Goal: Use online tool/utility: Utilize a website feature to perform a specific function

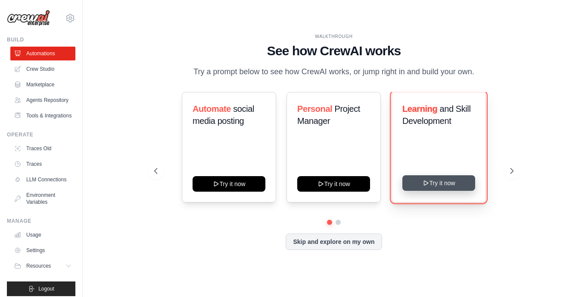
click at [440, 184] on button "Try it now" at bounding box center [439, 183] width 73 height 16
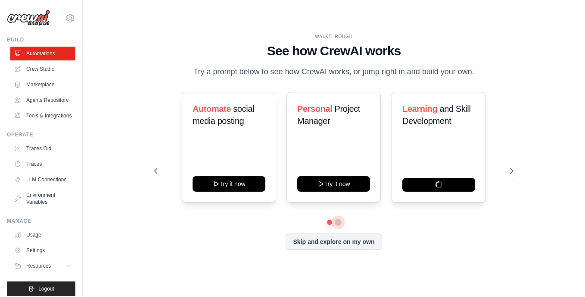
click at [338, 222] on button at bounding box center [338, 222] width 7 height 7
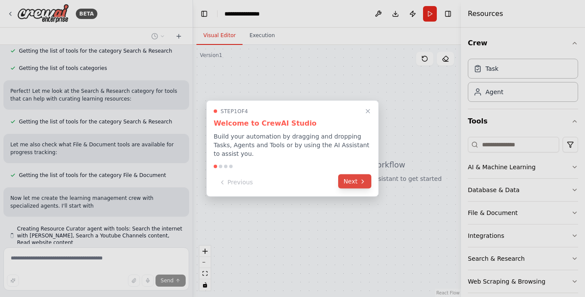
scroll to position [290, 0]
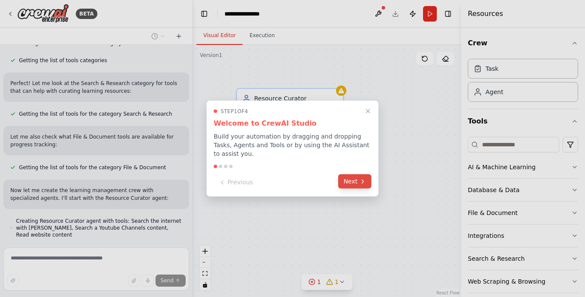
click at [351, 176] on button "Next" at bounding box center [354, 181] width 33 height 14
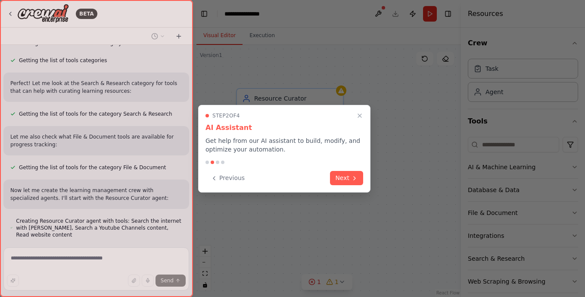
scroll to position [335, 0]
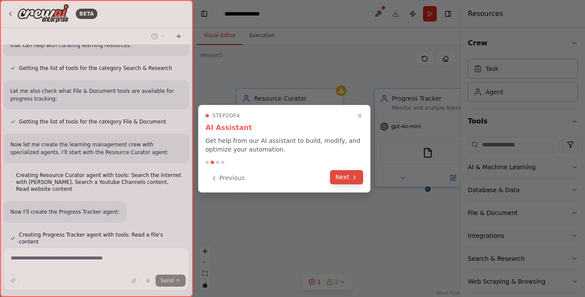
click at [349, 178] on button "Next" at bounding box center [346, 177] width 33 height 14
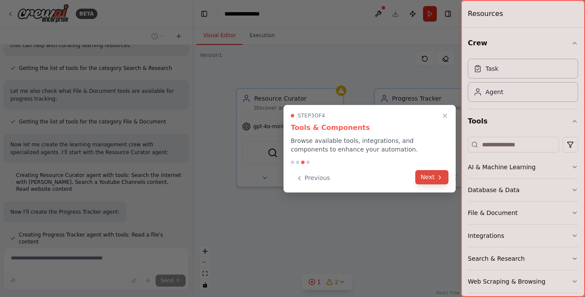
scroll to position [381, 0]
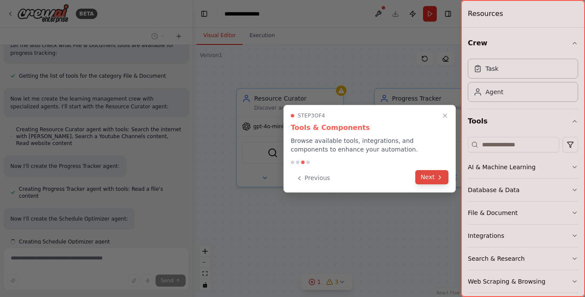
click at [432, 176] on button "Next" at bounding box center [432, 177] width 33 height 14
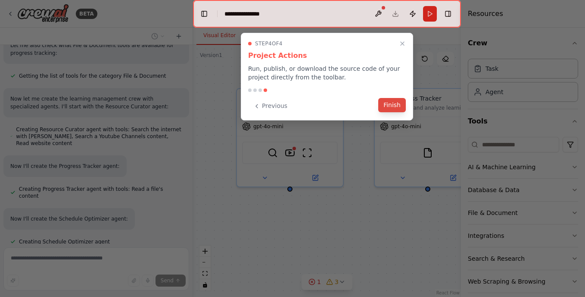
click at [393, 108] on button "Finish" at bounding box center [392, 105] width 28 height 14
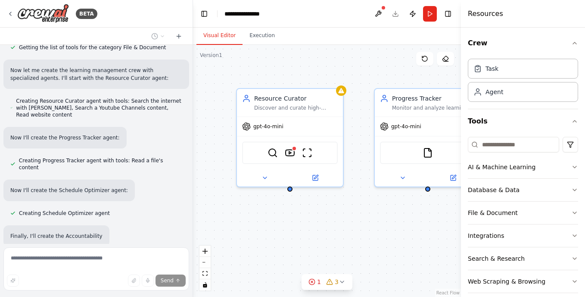
scroll to position [427, 0]
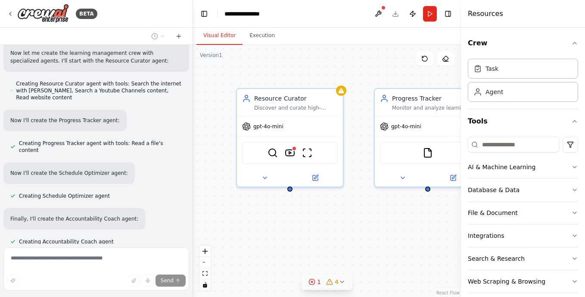
click at [340, 278] on icon at bounding box center [342, 281] width 7 height 7
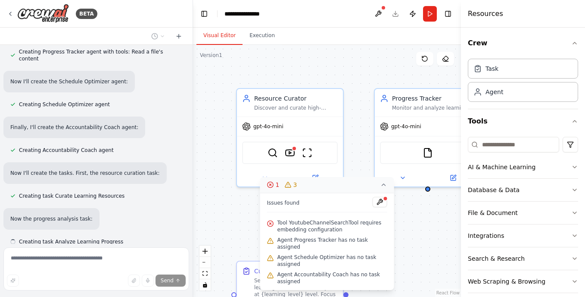
scroll to position [518, 0]
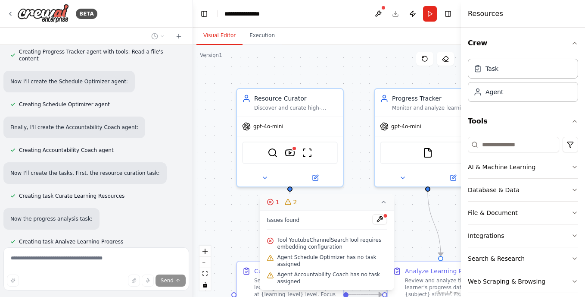
click at [413, 221] on div ".deletable-edge-delete-btn { width: 20px; height: 20px; border: 0px solid #ffff…" at bounding box center [327, 171] width 268 height 252
click at [248, 215] on div ".deletable-edge-delete-btn { width: 20px; height: 20px; border: 0px solid #ffff…" at bounding box center [327, 171] width 268 height 252
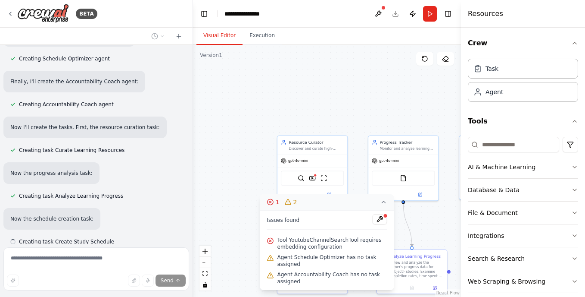
scroll to position [564, 0]
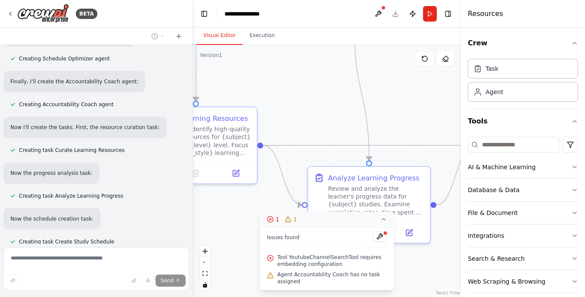
drag, startPoint x: 273, startPoint y: 134, endPoint x: 251, endPoint y: 64, distance: 73.6
click at [251, 64] on div ".deletable-edge-delete-btn { width: 20px; height: 20px; border: 0px solid #ffff…" at bounding box center [327, 171] width 268 height 252
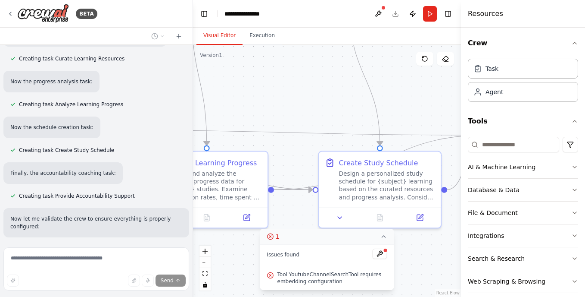
scroll to position [663, 0]
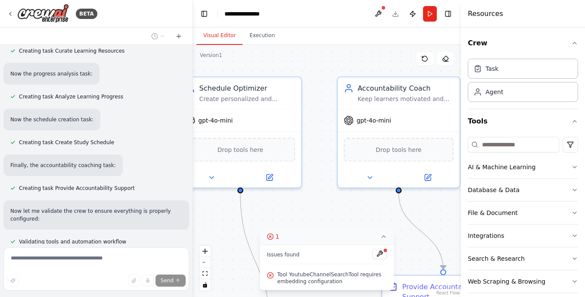
click at [136, 287] on div "BETA Build a crew that curates personalized learning resources, tracks your pro…" at bounding box center [292, 148] width 585 height 297
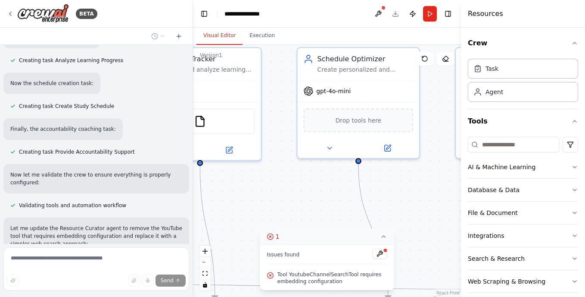
scroll to position [707, 0]
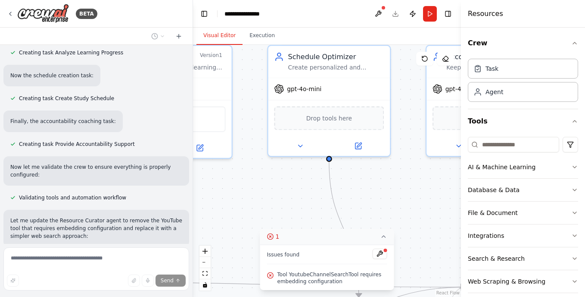
click at [225, 256] on div ".deletable-edge-delete-btn { width: 20px; height: 20px; border: 0px solid #ffff…" at bounding box center [327, 171] width 268 height 252
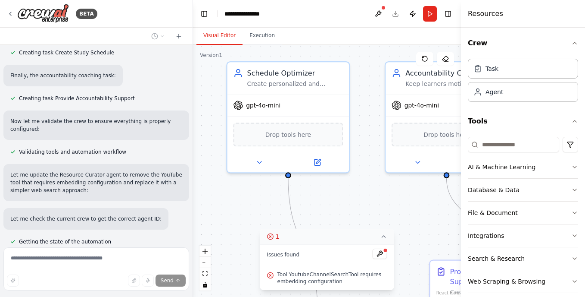
drag, startPoint x: 400, startPoint y: 175, endPoint x: 403, endPoint y: 186, distance: 11.9
click at [386, 188] on div ".deletable-edge-delete-btn { width: 20px; height: 20px; border: 0px solid #ffff…" at bounding box center [327, 171] width 268 height 252
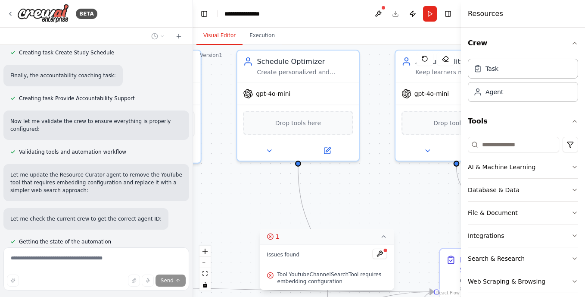
drag, startPoint x: 393, startPoint y: 179, endPoint x: 384, endPoint y: 167, distance: 15.2
click at [385, 169] on div ".deletable-edge-delete-btn { width: 20px; height: 20px; border: 0px solid #ffff…" at bounding box center [327, 171] width 268 height 252
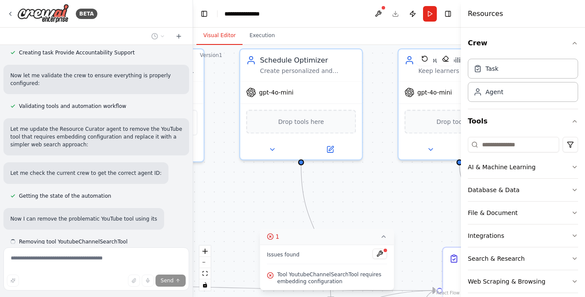
click at [376, 181] on div ".deletable-edge-delete-btn { width: 20px; height: 20px; border: 0px solid #ffff…" at bounding box center [327, 171] width 268 height 252
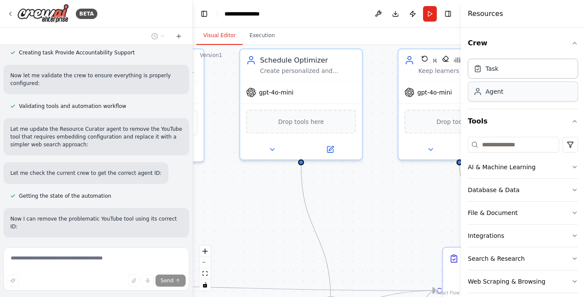
scroll to position [844, 0]
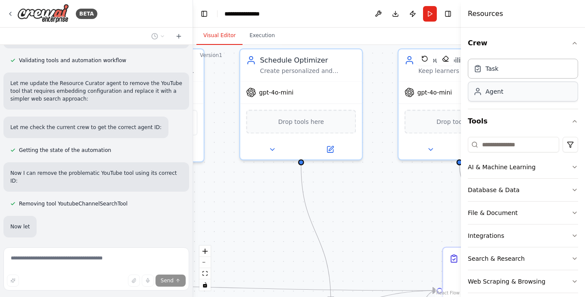
click at [500, 97] on div "Agent" at bounding box center [523, 91] width 110 height 20
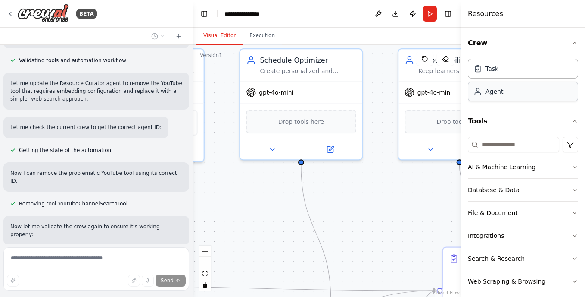
click at [495, 95] on div "Agent" at bounding box center [495, 91] width 18 height 9
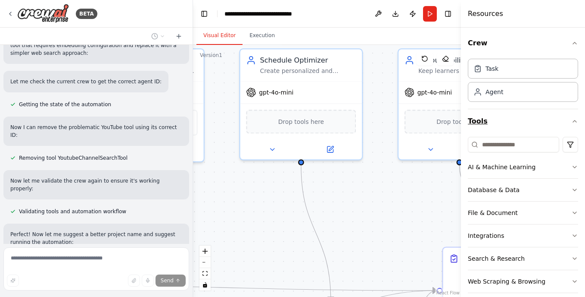
scroll to position [897, 0]
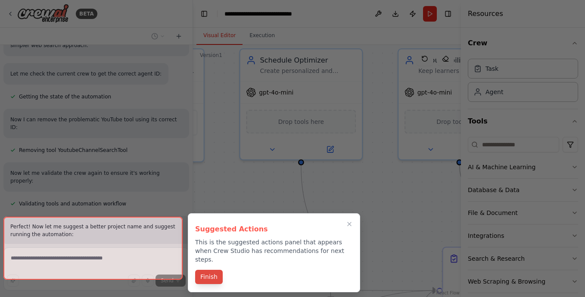
click at [205, 270] on button "Finish" at bounding box center [209, 276] width 28 height 14
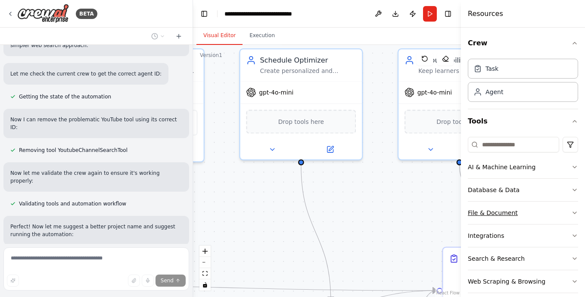
scroll to position [10, 0]
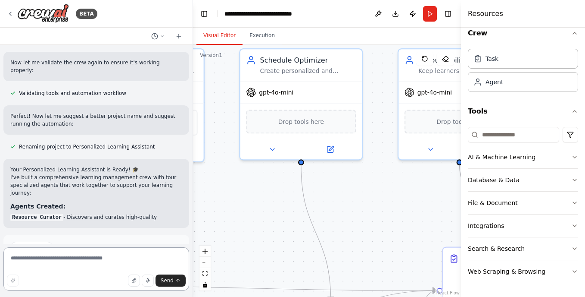
click at [31, 257] on textarea at bounding box center [96, 268] width 186 height 43
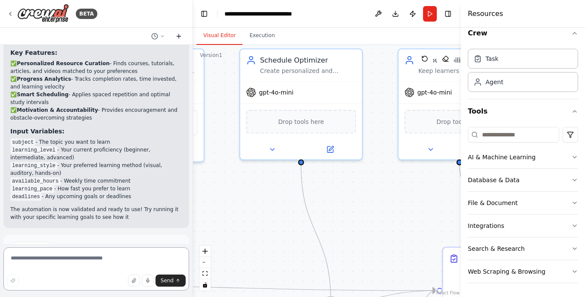
scroll to position [1247, 0]
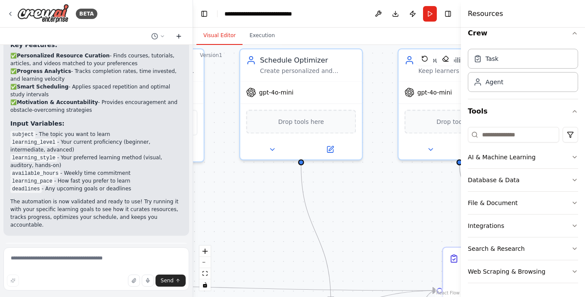
click at [180, 35] on icon at bounding box center [178, 36] width 7 height 7
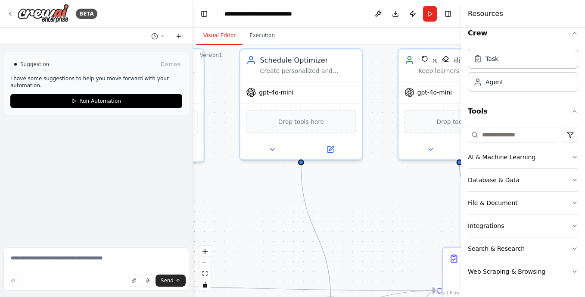
scroll to position [0, 0]
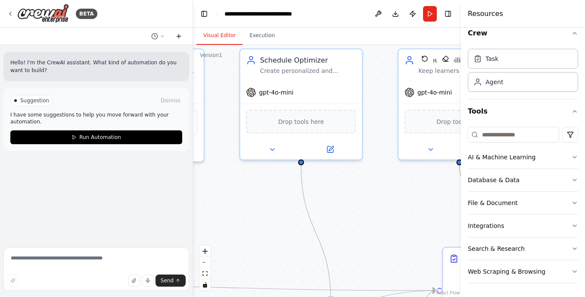
click at [179, 36] on icon at bounding box center [179, 36] width 0 height 4
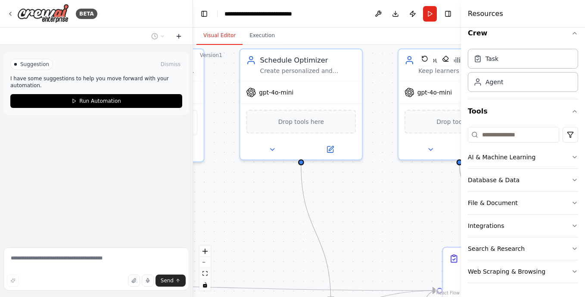
click at [179, 36] on icon at bounding box center [179, 36] width 0 height 4
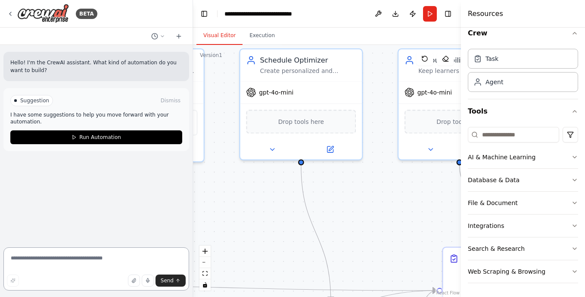
click at [38, 258] on textarea at bounding box center [96, 268] width 186 height 43
type textarea "*"
type textarea "**********"
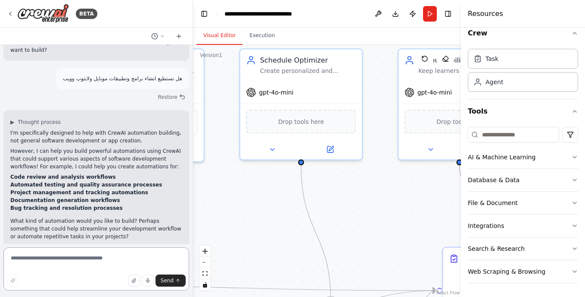
scroll to position [30, 0]
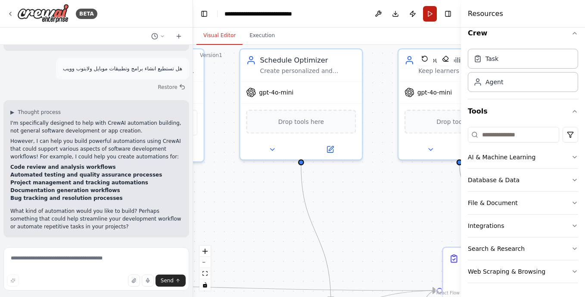
click at [431, 12] on button "Run" at bounding box center [430, 14] width 14 height 16
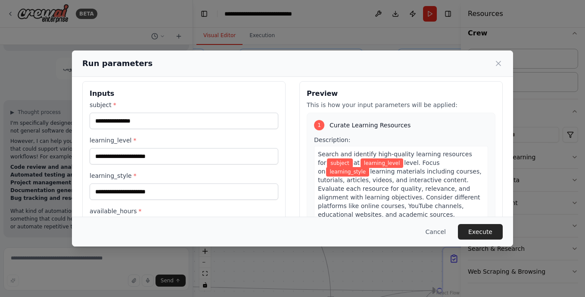
scroll to position [0, 0]
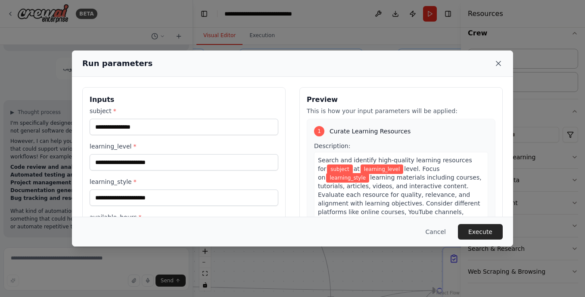
click at [498, 61] on icon at bounding box center [498, 63] width 9 height 9
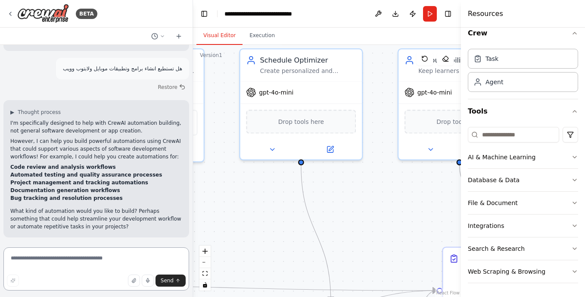
click at [45, 260] on textarea at bounding box center [96, 268] width 186 height 43
type textarea "**********"
click at [123, 196] on li "Bug tracking and resolution processes" at bounding box center [96, 198] width 172 height 8
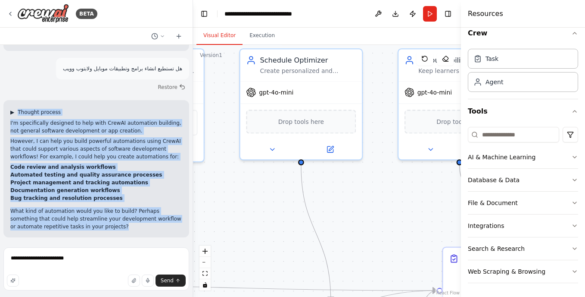
drag, startPoint x: 106, startPoint y: 225, endPoint x: 19, endPoint y: 111, distance: 143.7
click at [19, 111] on div "▶ Thought process I'm specifically designed to help with CrewAI automation buil…" at bounding box center [96, 170] width 172 height 122
copy div "Thought process I'm specifically designed to help with CrewAI automation buildi…"
click at [166, 277] on span "Send" at bounding box center [167, 280] width 13 height 7
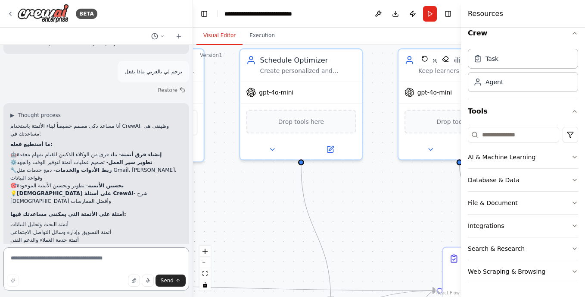
scroll to position [232, 0]
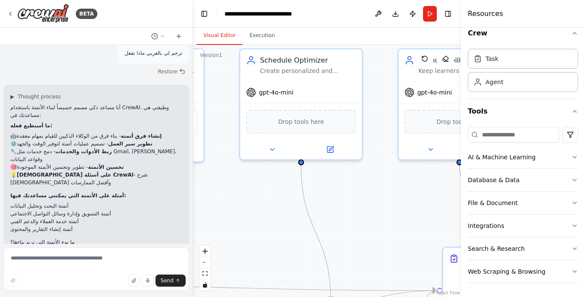
click at [62, 217] on li "أتمتة خدمة العملاء والدعم الفني" at bounding box center [96, 221] width 172 height 8
drag, startPoint x: 62, startPoint y: 206, endPoint x: 32, endPoint y: 259, distance: 61.4
click at [32, 259] on textarea at bounding box center [96, 268] width 186 height 43
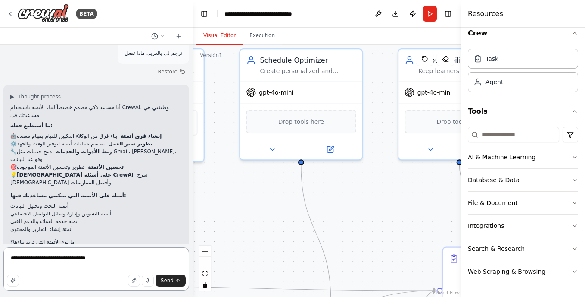
type textarea "**********"
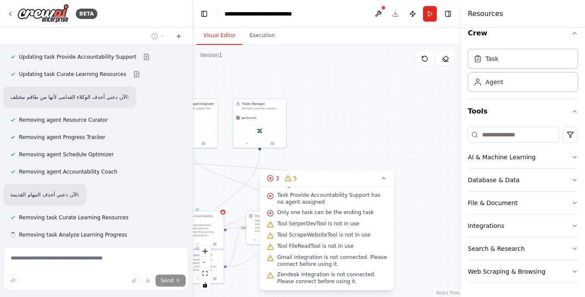
scroll to position [38, 0]
drag, startPoint x: 312, startPoint y: 180, endPoint x: 315, endPoint y: 213, distance: 33.3
click at [315, 213] on div "3 5 Issues found Task Create Study Schedule has no agent assigned Task Provide …" at bounding box center [327, 229] width 134 height 119
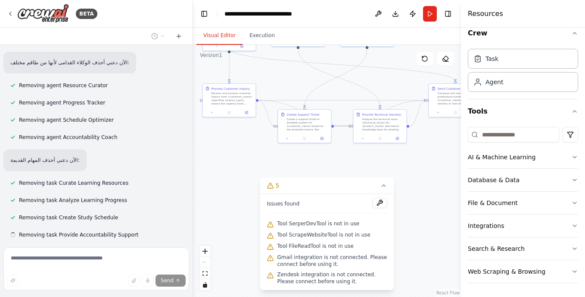
scroll to position [0, 0]
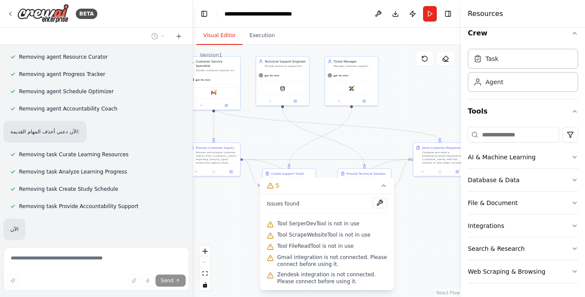
drag, startPoint x: 233, startPoint y: 155, endPoint x: 327, endPoint y: 115, distance: 102.2
click at [327, 115] on div ".deletable-edge-delete-btn { width: 20px; height: 20px; border: 0px solid #ffff…" at bounding box center [327, 171] width 268 height 252
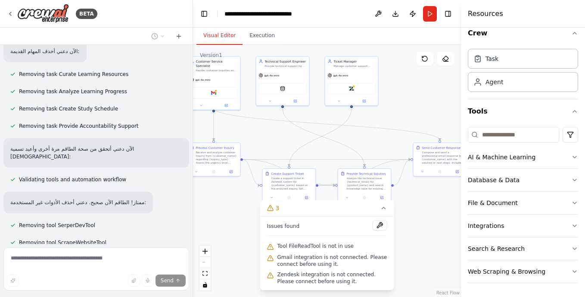
scroll to position [1257, 0]
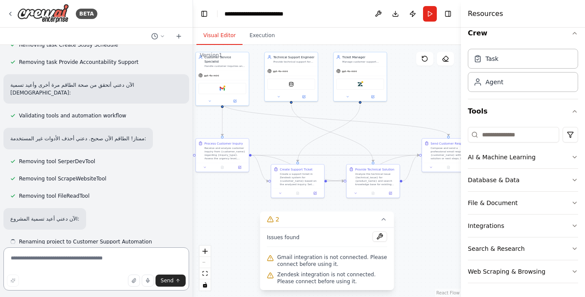
drag, startPoint x: 261, startPoint y: 134, endPoint x: 270, endPoint y: 130, distance: 10.4
click at [270, 130] on div ".deletable-edge-delete-btn { width: 20px; height: 20px; border: 0px solid #ffff…" at bounding box center [327, 171] width 268 height 252
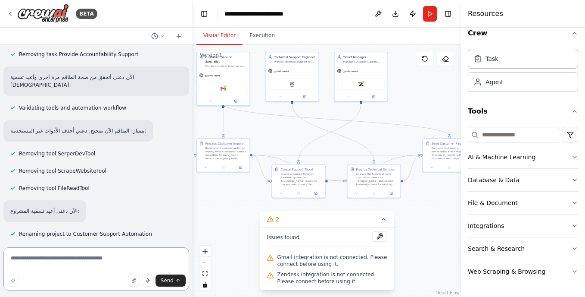
click at [54, 254] on textarea at bounding box center [96, 268] width 186 height 43
type textarea "*****"
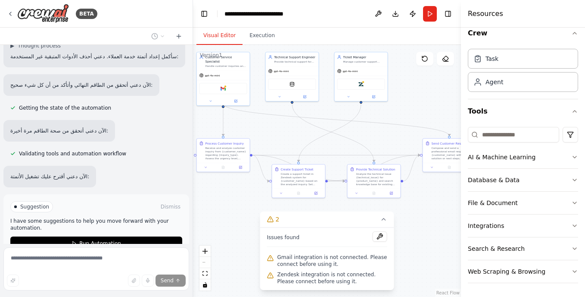
scroll to position [1611, 0]
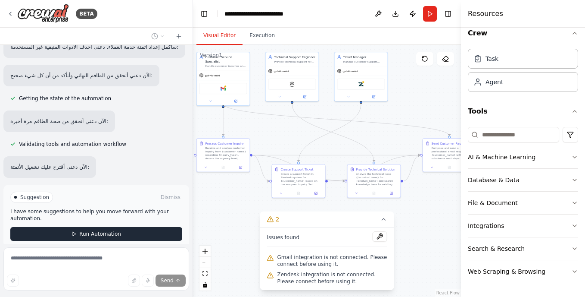
click at [96, 230] on span "Run Automation" at bounding box center [100, 233] width 42 height 7
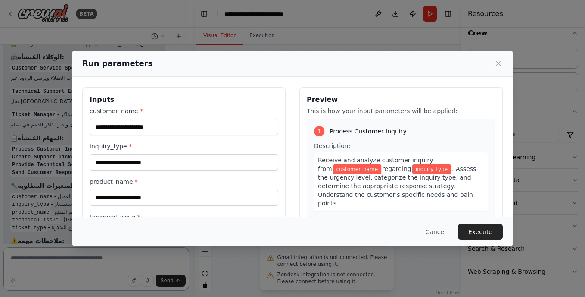
scroll to position [1771, 0]
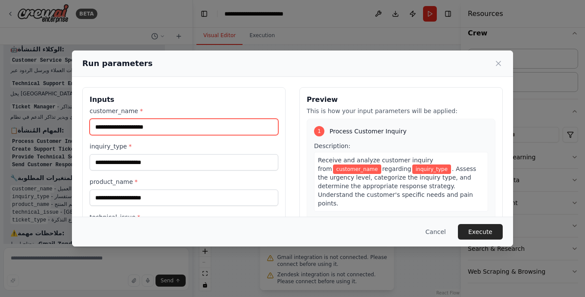
click at [156, 124] on input "customer_name *" at bounding box center [184, 127] width 189 height 16
type input "****"
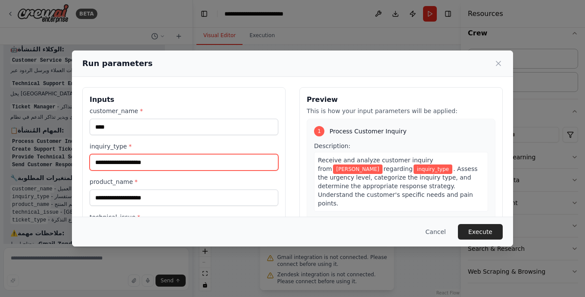
click at [155, 161] on input "inquiry_type *" at bounding box center [184, 162] width 189 height 16
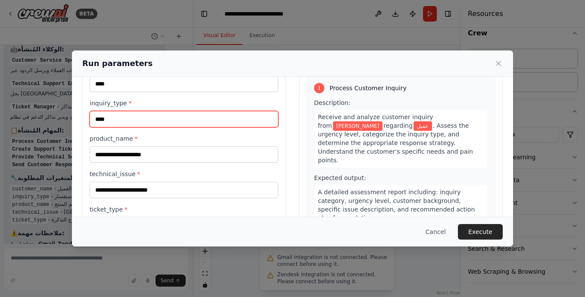
type input "****"
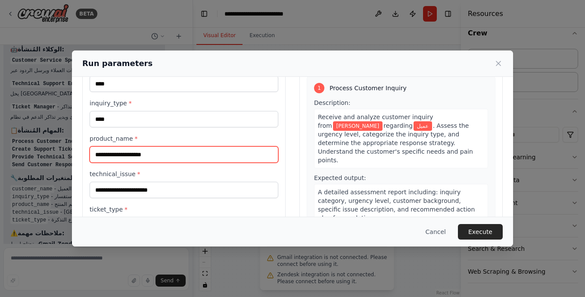
click at [160, 153] on input "product_name *" at bounding box center [184, 154] width 189 height 16
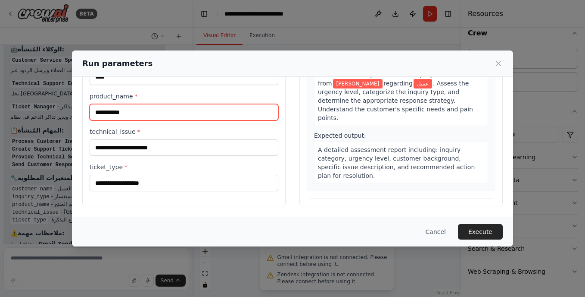
type input "**********"
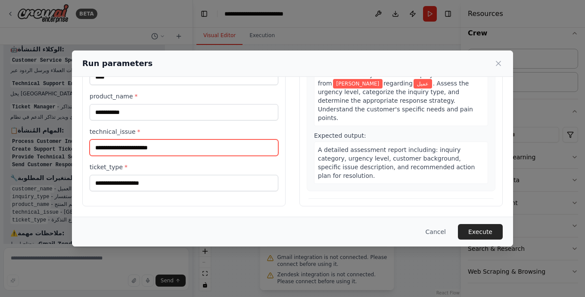
click at [158, 145] on input "technical_issue *" at bounding box center [184, 147] width 189 height 16
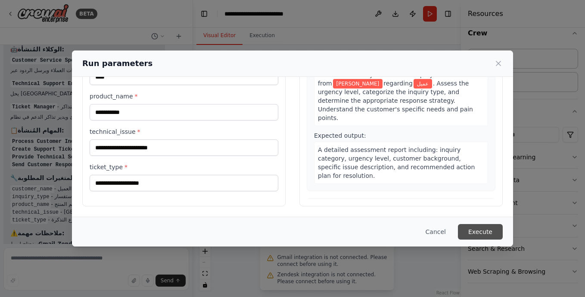
click at [486, 229] on button "Execute" at bounding box center [480, 232] width 45 height 16
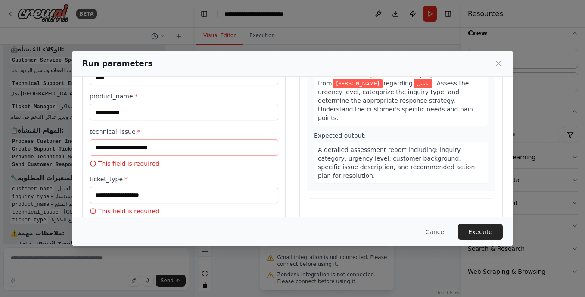
drag, startPoint x: 208, startPoint y: 62, endPoint x: 281, endPoint y: 74, distance: 73.3
click at [281, 74] on div "Run parameters" at bounding box center [292, 63] width 441 height 26
click at [496, 63] on icon at bounding box center [498, 63] width 9 height 9
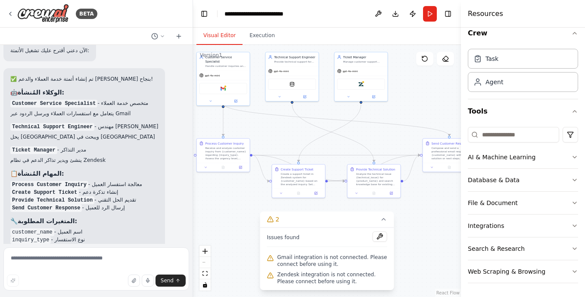
scroll to position [1771, 0]
